Goal: Information Seeking & Learning: Understand process/instructions

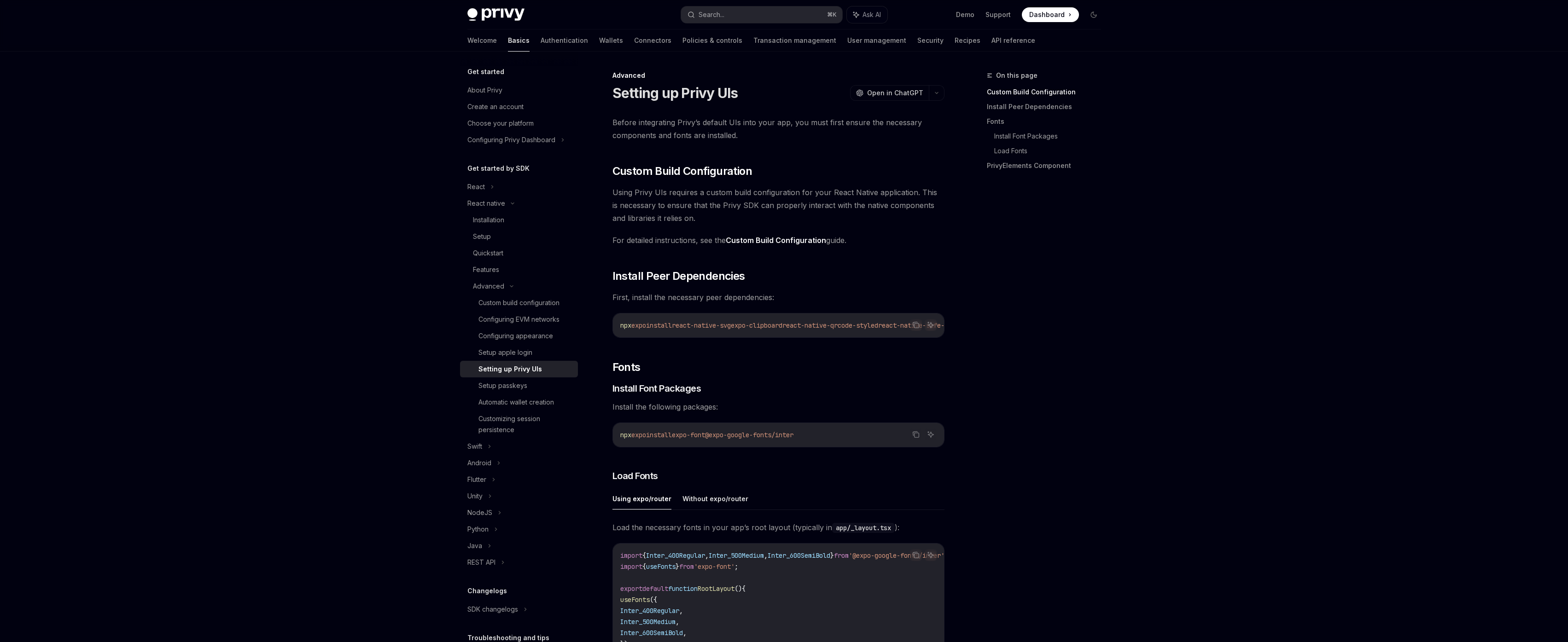
drag, startPoint x: 817, startPoint y: 336, endPoint x: 808, endPoint y: 338, distance: 9.2
click at [827, 337] on div "npx expo install react-native-svg expo-clipboard react-native-qrcode-styled rea…" at bounding box center [778, 326] width 331 height 24
click at [907, 381] on div "Before integrating Privy’s default UIs into your app, you must first ensure the…" at bounding box center [778, 528] width 332 height 826
drag, startPoint x: 1061, startPoint y: 423, endPoint x: 1105, endPoint y: 522, distance: 108.3
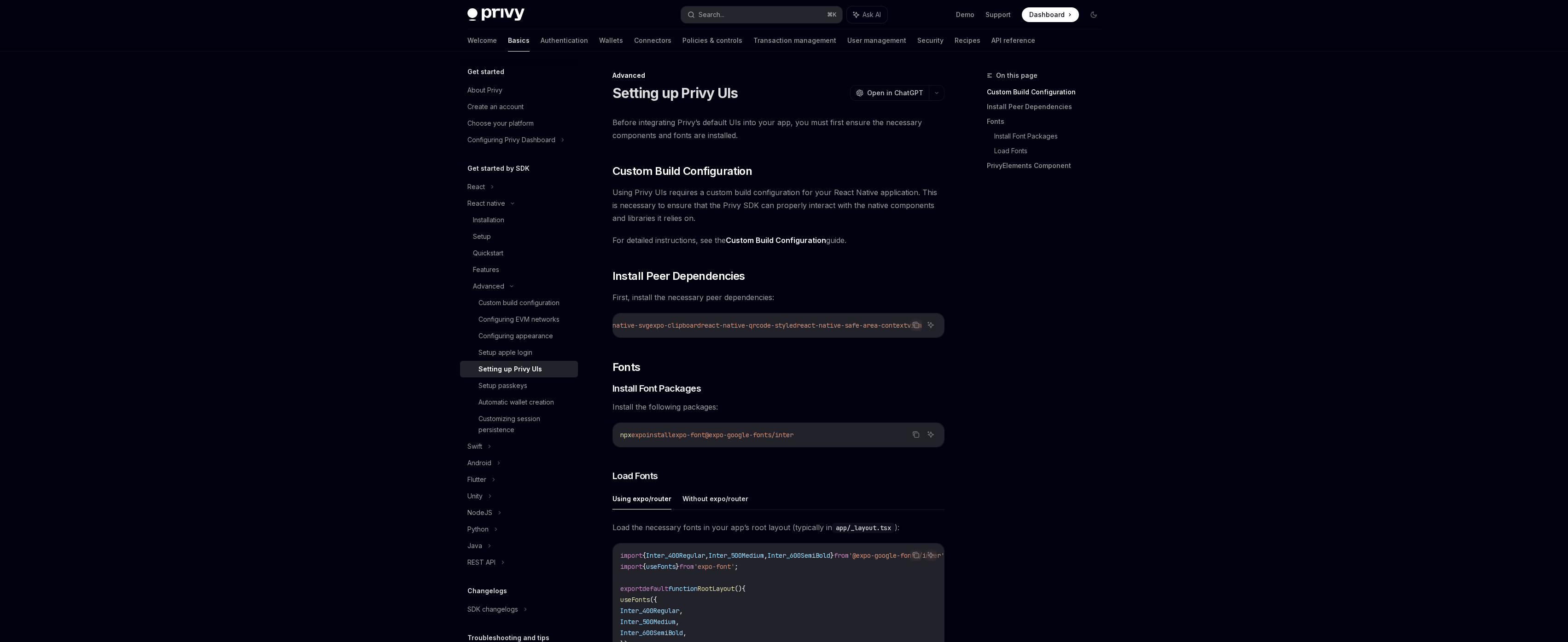
click at [1061, 423] on div "On this page Custom Build Configuration Install Peer Dependencies Fonts Install…" at bounding box center [1038, 357] width 140 height 572
drag, startPoint x: 890, startPoint y: 323, endPoint x: 908, endPoint y: 327, distance: 18.4
click at [928, 327] on div "Copy Ask AI npx expo install react-native-svg expo-clipboard react-native-qrcod…" at bounding box center [778, 325] width 332 height 25
click at [907, 326] on span "viem" at bounding box center [915, 325] width 15 height 8
click at [913, 327] on icon "Copy the contents from the code block" at bounding box center [915, 324] width 7 height 7
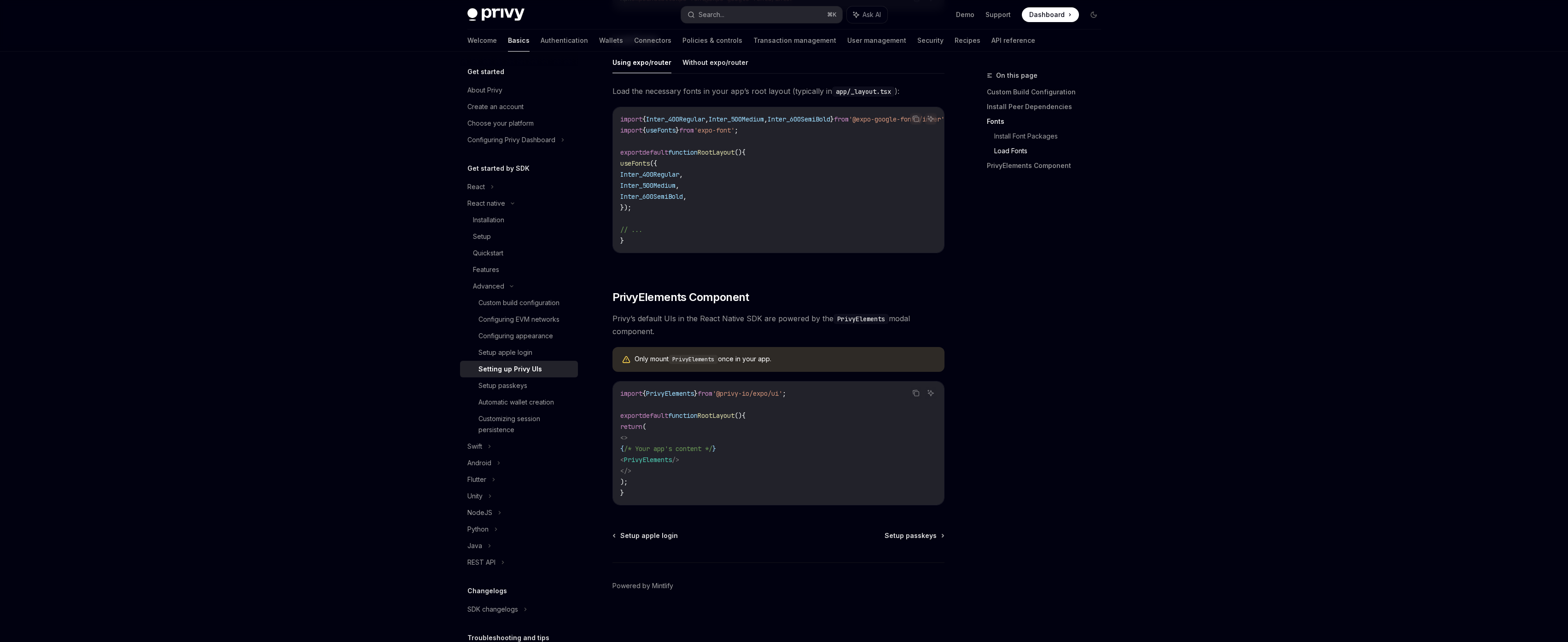
scroll to position [0, 0]
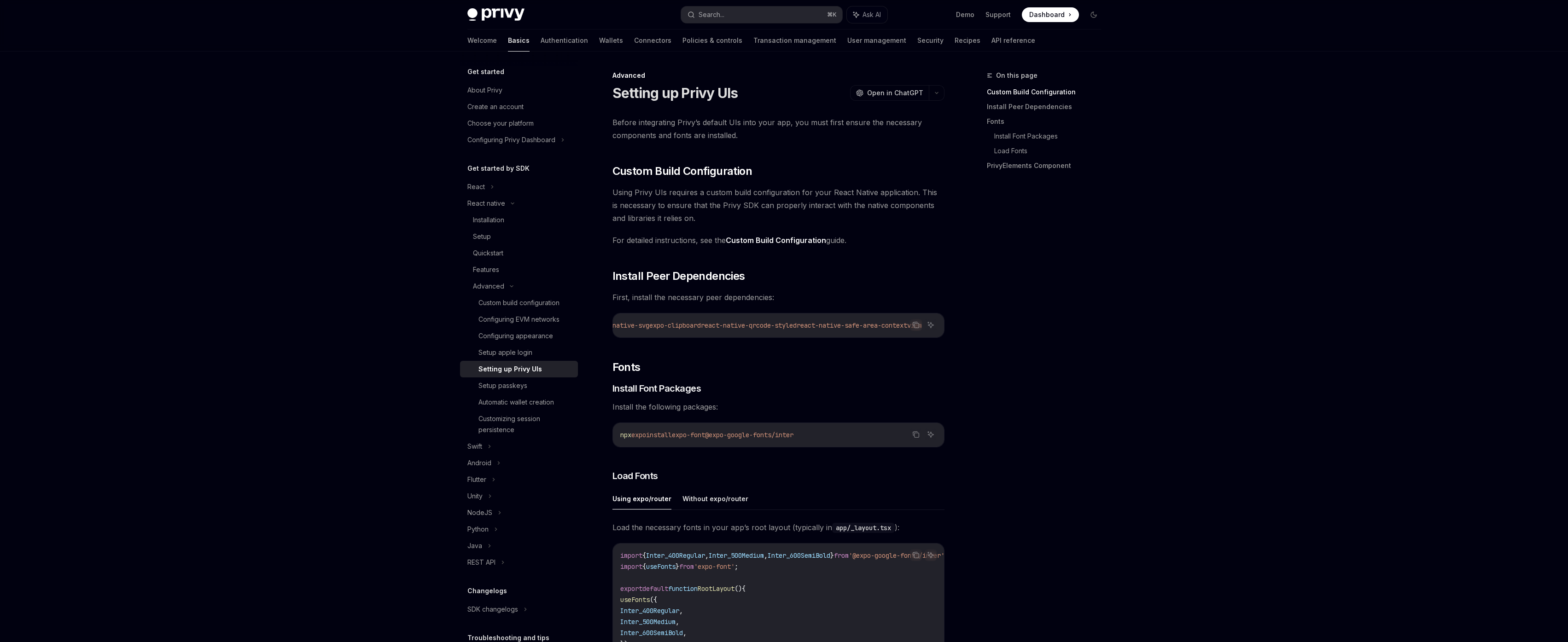
click at [1008, 389] on div "On this page Custom Build Configuration Install Peer Dependencies Fonts Install…" at bounding box center [1038, 357] width 140 height 572
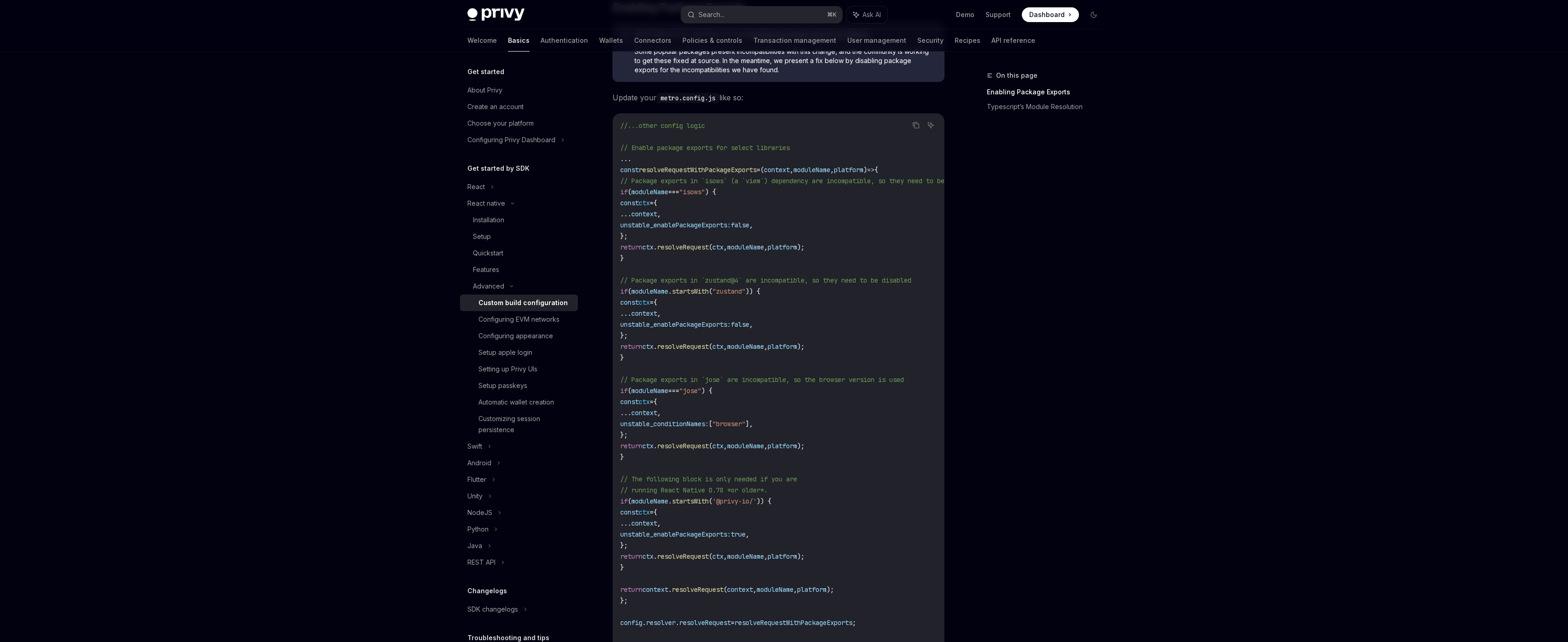
scroll to position [163, 0]
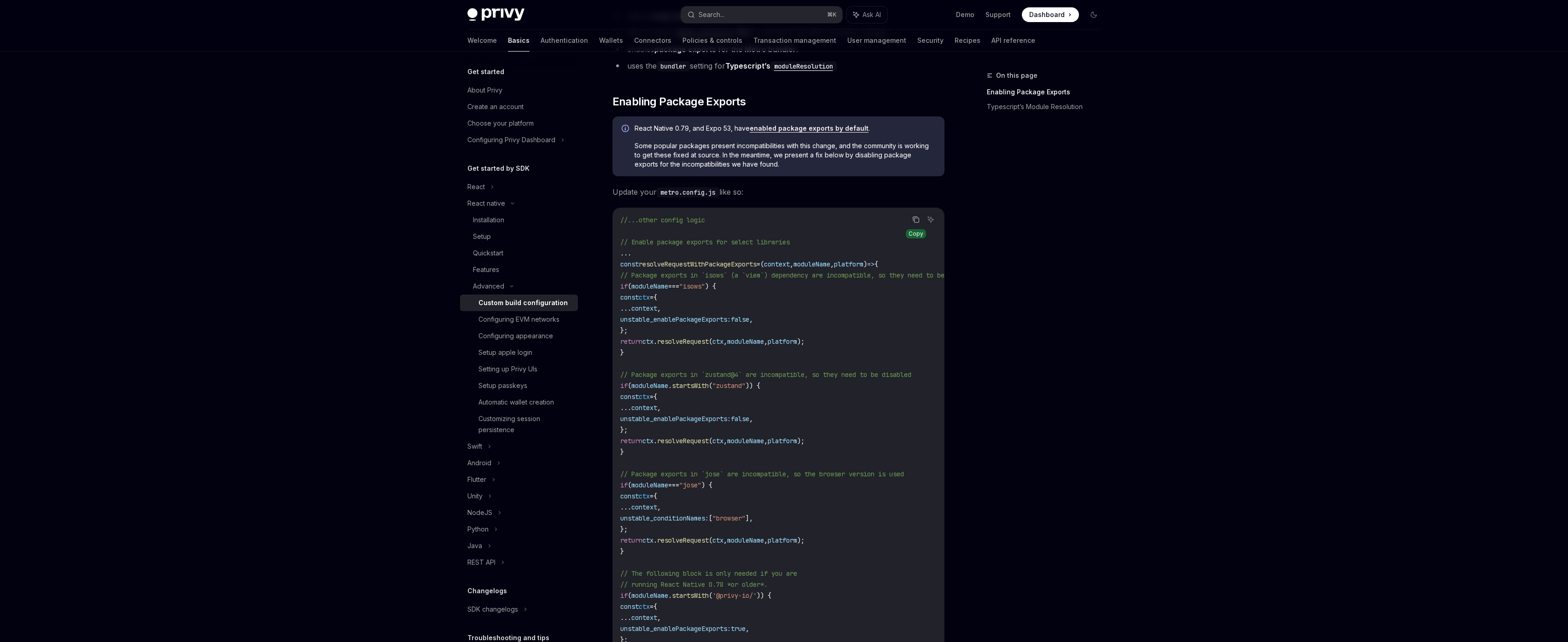
click at [910, 218] on button "Copy the contents from the code block" at bounding box center [915, 219] width 12 height 12
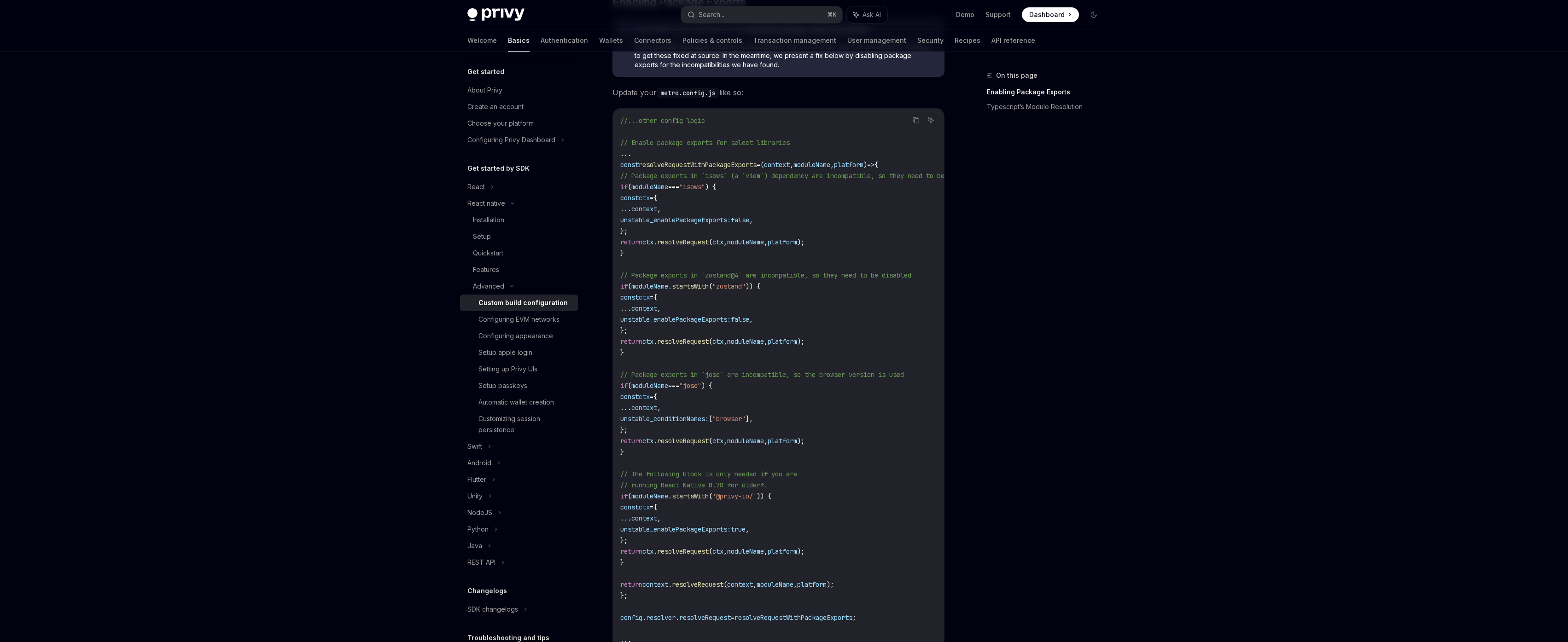
scroll to position [251, 0]
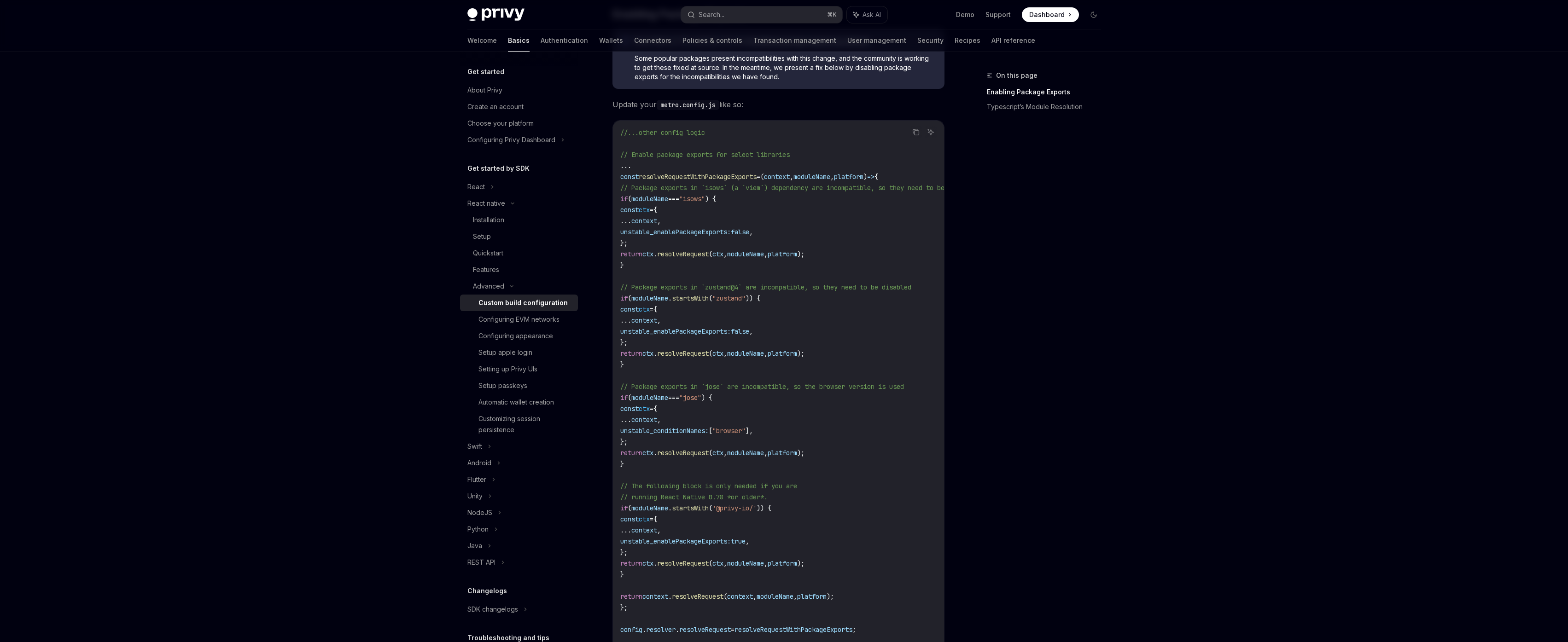
click at [1048, 462] on div "On this page Enabling Package Exports Typescript’s Module Resolution" at bounding box center [1038, 357] width 140 height 572
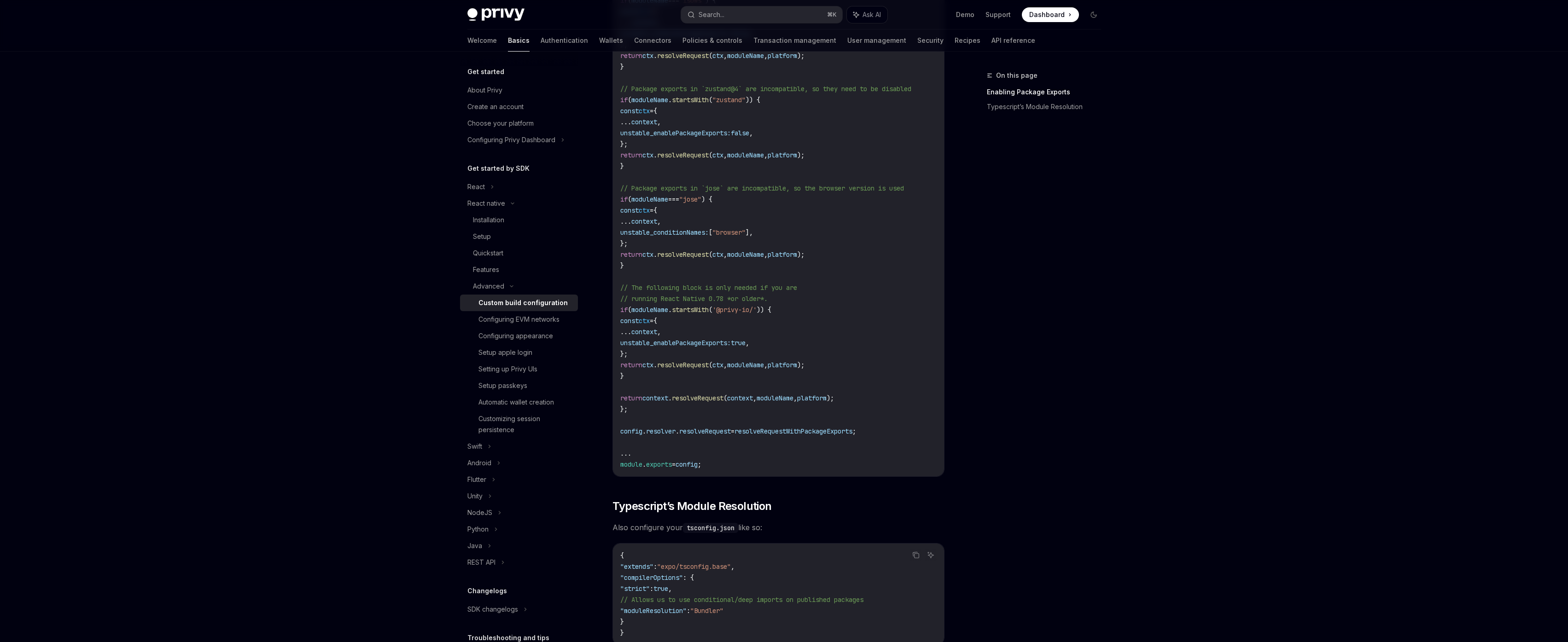
scroll to position [306, 0]
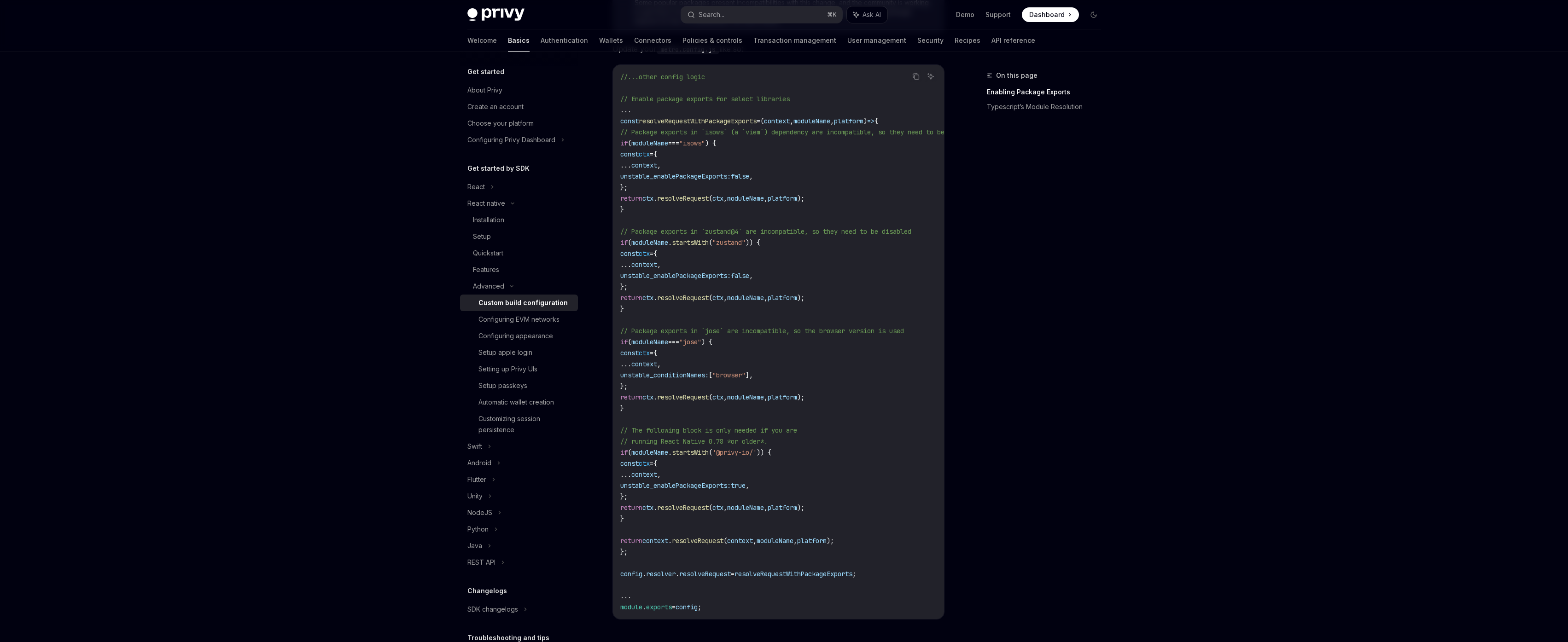
click at [974, 500] on div "On this page Enabling Package Exports Typescript’s Module Resolution" at bounding box center [1038, 357] width 140 height 572
